Goal: Entertainment & Leisure: Consume media (video, audio)

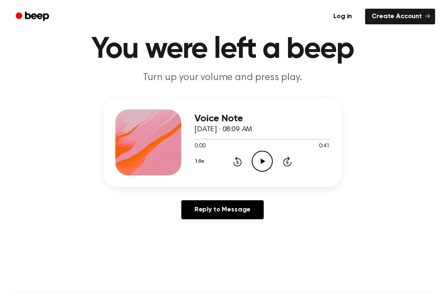
scroll to position [35, 0]
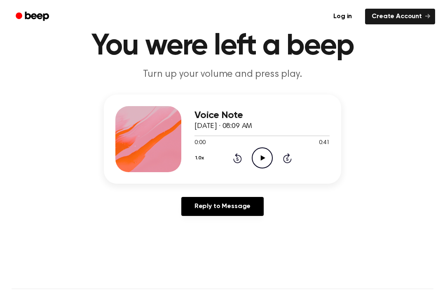
click at [259, 175] on div "Voice Note [DATE] · 08:09 AM 0:00 0:41 Your browser does not support the [objec…" at bounding box center [223, 138] width 238 height 89
click at [264, 158] on icon at bounding box center [263, 157] width 5 height 5
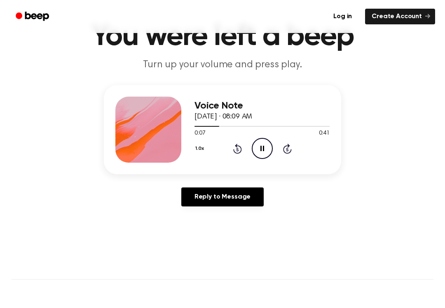
scroll to position [45, 0]
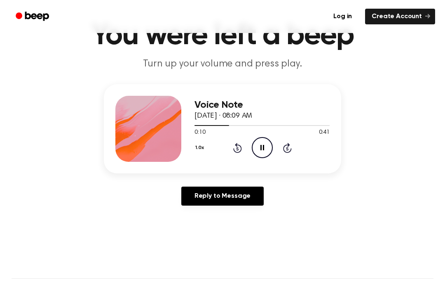
click at [261, 146] on icon at bounding box center [263, 147] width 4 height 5
click at [256, 140] on circle at bounding box center [262, 147] width 20 height 20
click at [225, 123] on div at bounding box center [262, 125] width 135 height 7
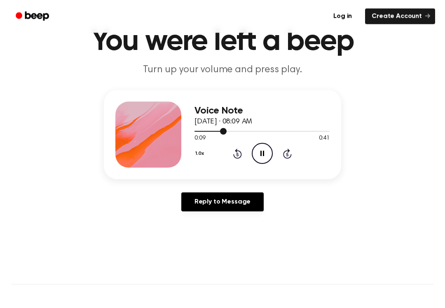
scroll to position [39, 0]
click at [218, 130] on div at bounding box center [262, 130] width 135 height 7
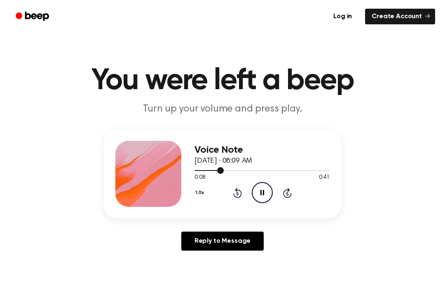
scroll to position [105, 0]
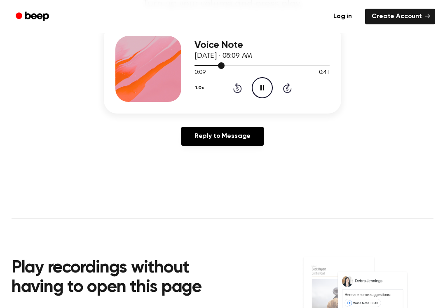
click at [205, 301] on div "Play recordings without having to open this page Save time....Create & listen t…" at bounding box center [139, 311] width 255 height 146
click at [272, 91] on circle at bounding box center [262, 88] width 20 height 20
click at [264, 89] on icon "Play Audio" at bounding box center [262, 87] width 21 height 21
click at [263, 90] on icon at bounding box center [263, 87] width 4 height 5
click at [263, 88] on icon at bounding box center [263, 87] width 5 height 5
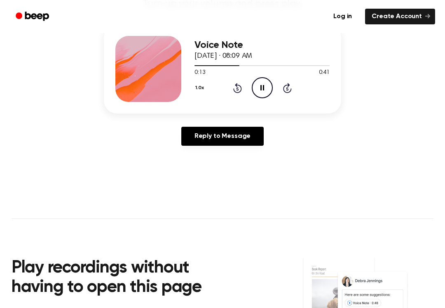
click at [233, 94] on div "1.0x Rewind 5 seconds Pause Audio Skip 5 seconds" at bounding box center [262, 87] width 135 height 21
click at [232, 94] on div "1.0x Rewind 5 seconds Pause Audio Skip 5 seconds" at bounding box center [262, 87] width 135 height 21
click at [231, 89] on div "1.0x Rewind 5 seconds Pause Audio Skip 5 seconds" at bounding box center [262, 87] width 135 height 21
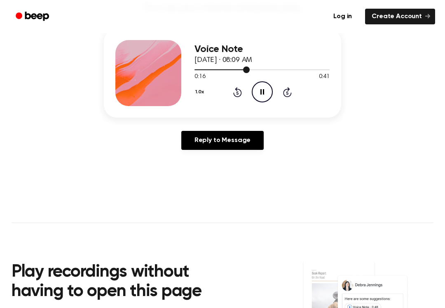
click at [239, 66] on div at bounding box center [262, 69] width 135 height 7
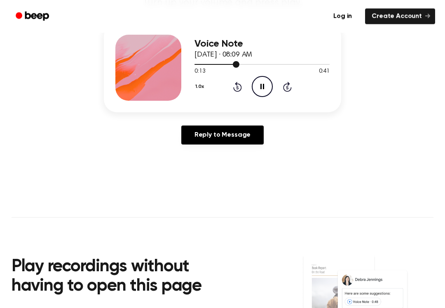
scroll to position [106, 0]
click at [240, 61] on span at bounding box center [239, 64] width 7 height 7
click at [240, 59] on div "Voice Note [DATE] · 08:09 AM" at bounding box center [262, 49] width 135 height 22
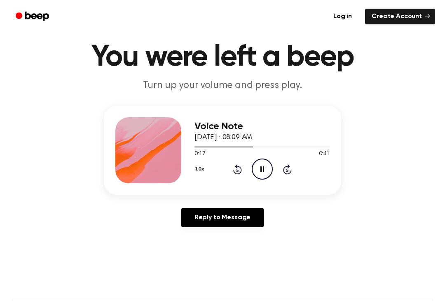
scroll to position [0, 0]
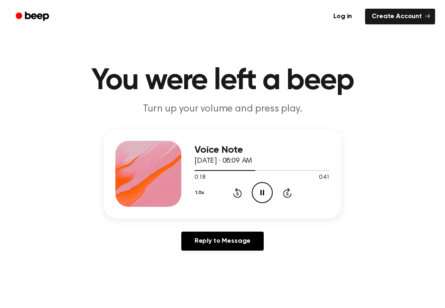
click at [243, 169] on div at bounding box center [262, 170] width 135 height 7
click at [278, 212] on div "Voice Note [DATE] · 08:09 AM 0:24 0:41 Your browser does not support the [objec…" at bounding box center [223, 173] width 238 height 89
click at [260, 188] on icon "Pause Audio" at bounding box center [262, 192] width 21 height 21
click at [290, 168] on span at bounding box center [288, 170] width 7 height 7
click at [238, 190] on icon at bounding box center [237, 193] width 9 height 10
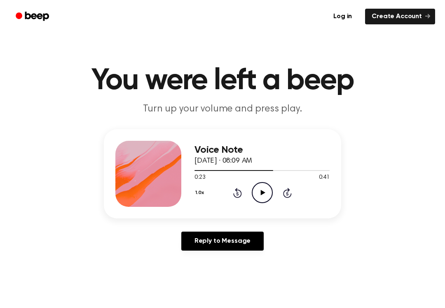
click at [240, 192] on icon "Rewind 5 seconds" at bounding box center [237, 192] width 9 height 11
click at [243, 191] on div "1.0x Rewind 5 seconds Play Audio Skip 5 seconds" at bounding box center [262, 192] width 135 height 21
click at [245, 196] on div "1.0x Rewind 5 seconds Play Audio Skip 5 seconds" at bounding box center [262, 192] width 135 height 21
click at [241, 190] on icon "Rewind 5 seconds" at bounding box center [237, 192] width 9 height 11
click at [244, 189] on div "1.0x Rewind 5 seconds Play Audio Skip 5 seconds" at bounding box center [262, 192] width 135 height 21
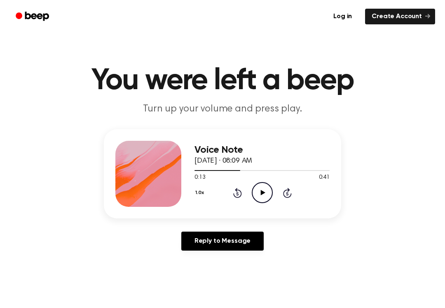
click at [238, 195] on icon "Rewind 5 seconds" at bounding box center [237, 192] width 9 height 11
click at [237, 196] on icon "Rewind 5 seconds" at bounding box center [237, 192] width 9 height 11
click at [238, 194] on icon at bounding box center [237, 193] width 2 height 3
click at [237, 195] on icon "Rewind 5 seconds" at bounding box center [237, 192] width 9 height 11
click at [237, 194] on icon "Rewind 5 seconds" at bounding box center [237, 192] width 9 height 11
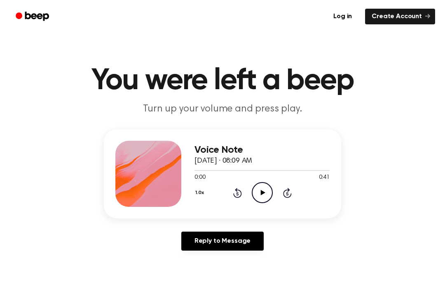
click at [265, 189] on icon "Play Audio" at bounding box center [262, 192] width 21 height 21
click at [262, 193] on icon "Pause Audio" at bounding box center [262, 192] width 21 height 21
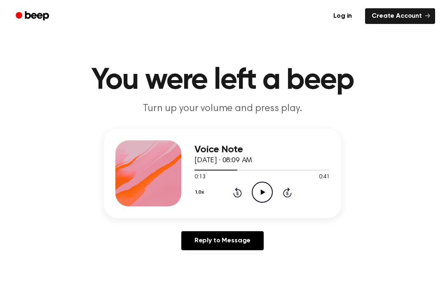
click at [47, 113] on header "You were left a beep Turn up your volume and press play." at bounding box center [223, 91] width 426 height 50
click at [256, 183] on icon "Play Audio" at bounding box center [262, 192] width 21 height 21
click at [257, 201] on circle at bounding box center [262, 192] width 20 height 20
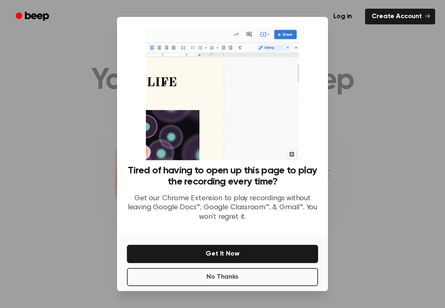
scroll to position [0, 0]
click at [23, 14] on icon "Beep" at bounding box center [33, 16] width 35 height 12
